Goal: Task Accomplishment & Management: Complete application form

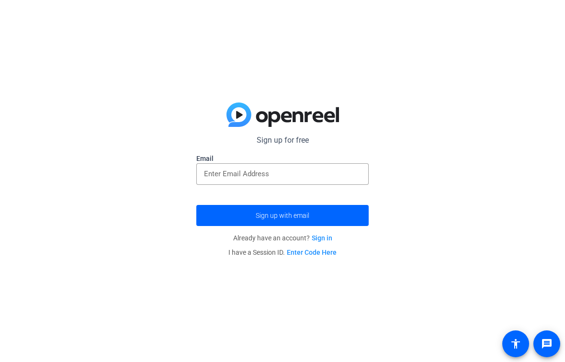
click at [220, 171] on input "email" at bounding box center [282, 174] width 157 height 12
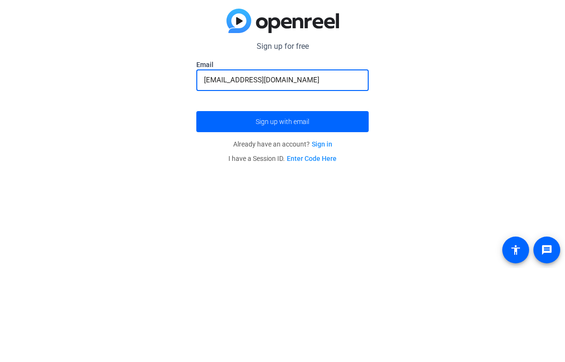
type input "albanty@id.me"
click at [314, 204] on span "submit" at bounding box center [282, 215] width 173 height 23
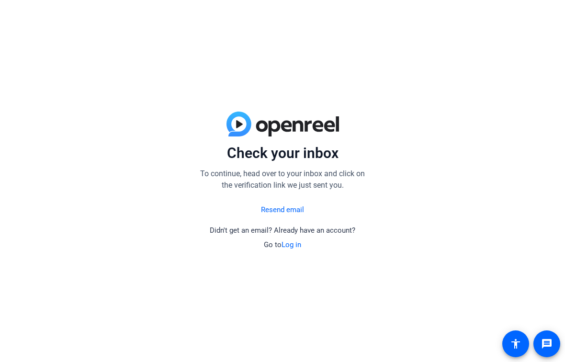
click at [138, 311] on div "Check your inbox To continue, head over to your inbox and click on the verifica…" at bounding box center [282, 181] width 565 height 362
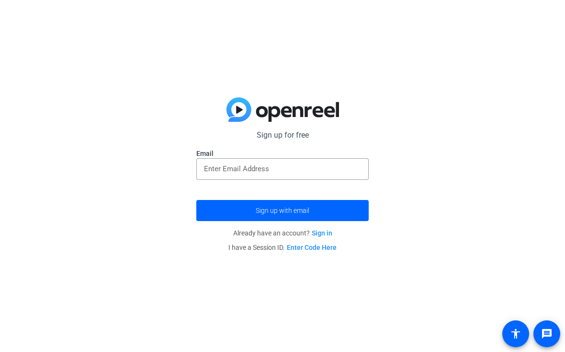
click at [331, 248] on link "Enter Code Here" at bounding box center [312, 247] width 50 height 8
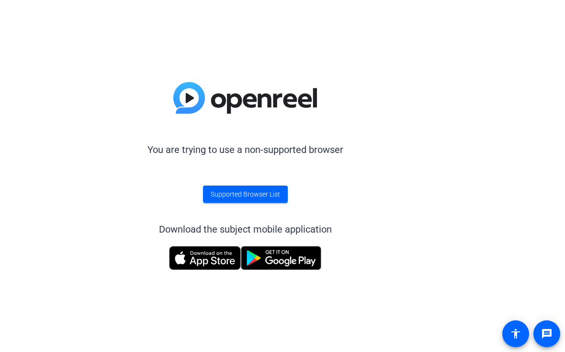
click at [263, 191] on span "Supported Browser List" at bounding box center [245, 194] width 69 height 10
